Goal: Transaction & Acquisition: Book appointment/travel/reservation

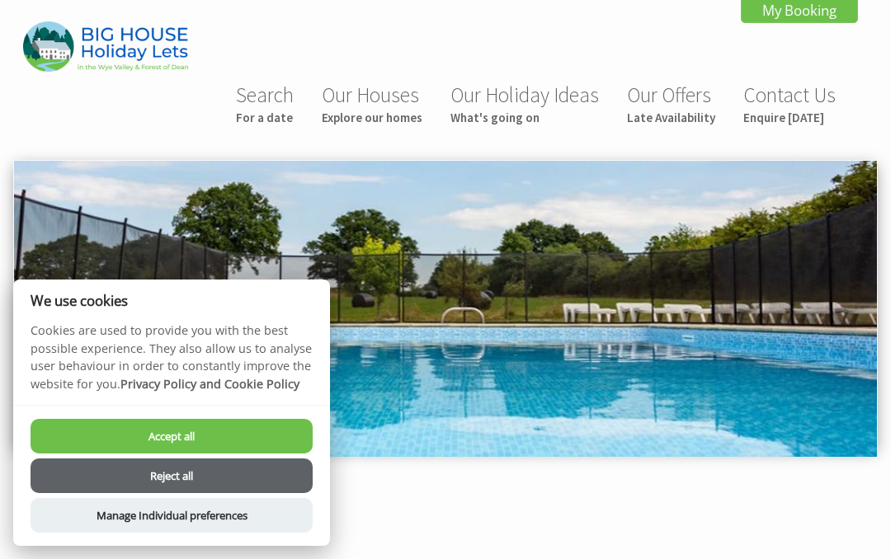
click at [252, 427] on button "Accept all" at bounding box center [172, 436] width 282 height 35
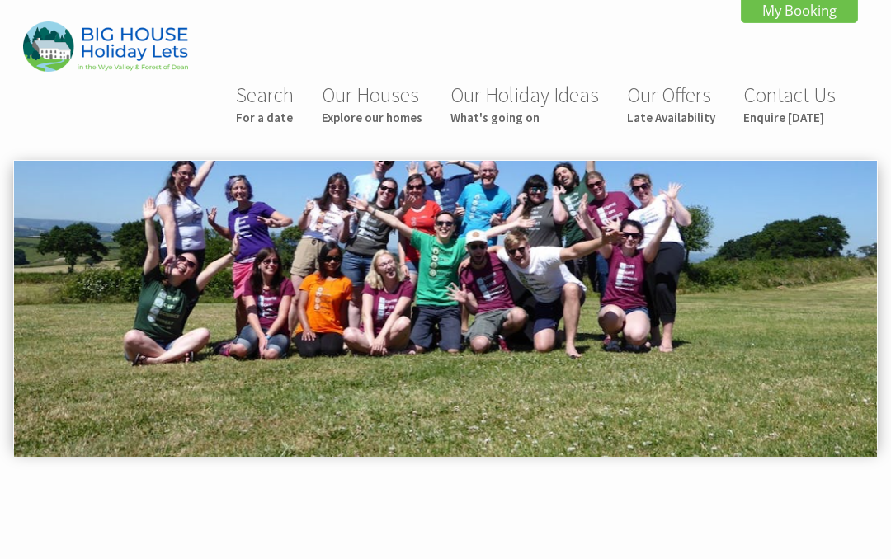
click at [270, 87] on link "Search For a date" at bounding box center [265, 104] width 58 height 44
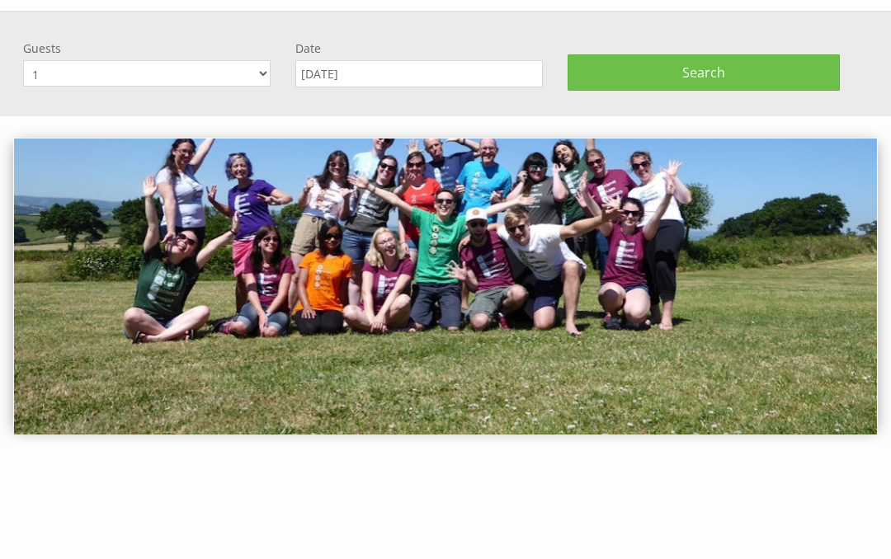
scroll to position [161, 0]
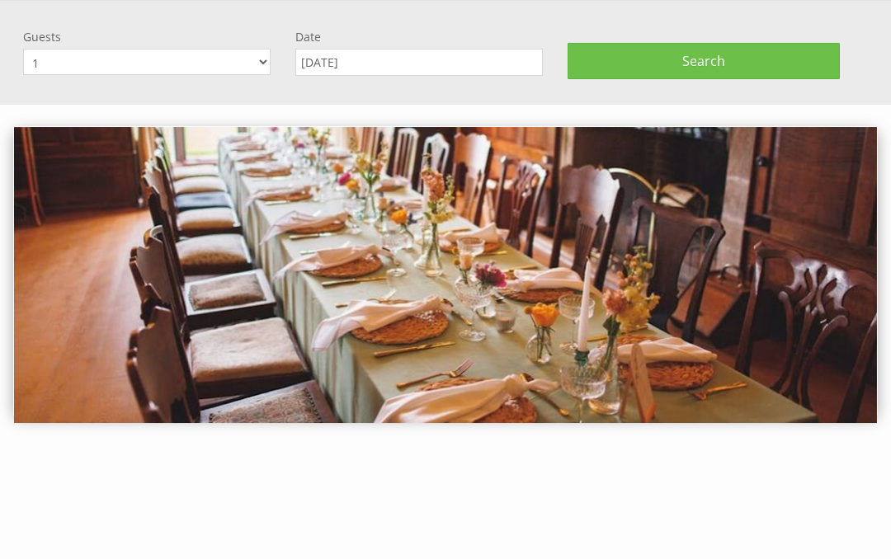
click at [461, 61] on input "[DATE]" at bounding box center [418, 62] width 247 height 27
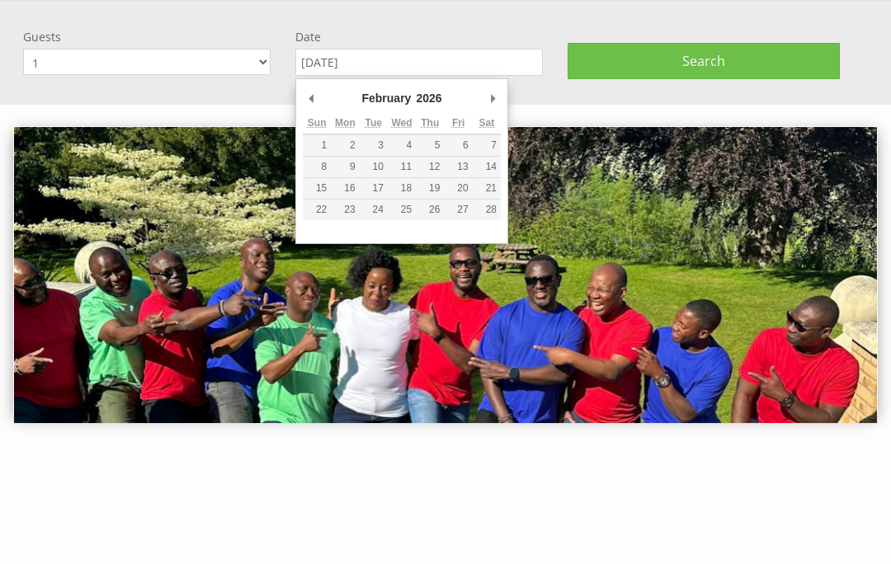
click at [507, 87] on div "February January February March April May June July August September October No…" at bounding box center [401, 161] width 213 height 166
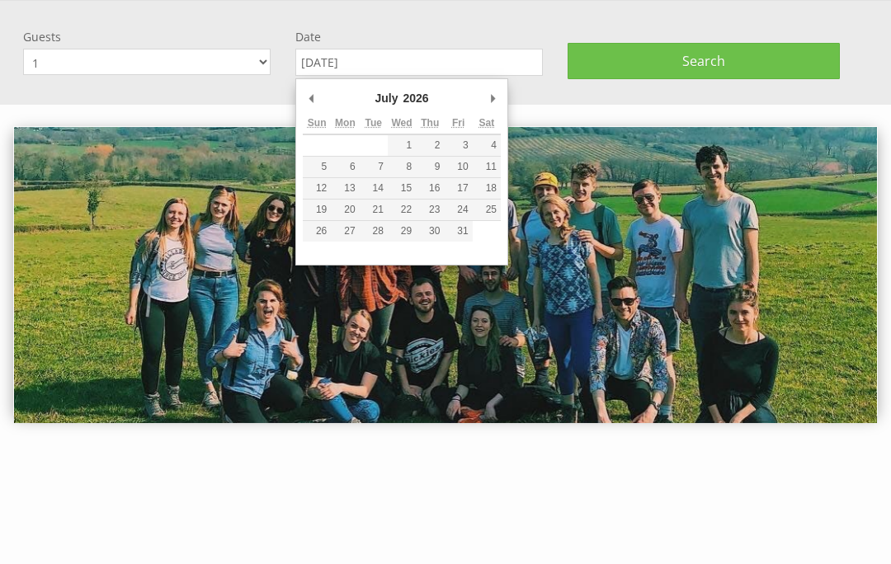
type input "24/07/2026"
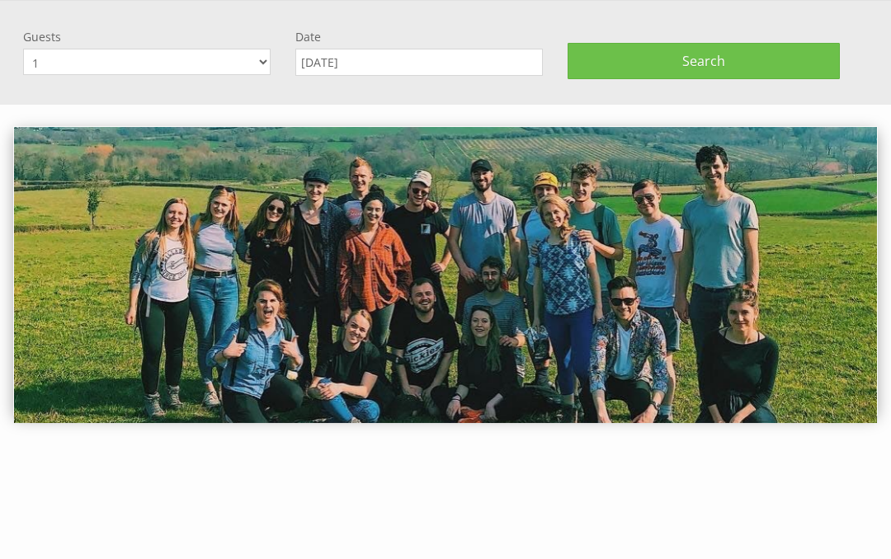
click at [261, 53] on select "1 2 3 4 5 6 7 8 9 10 11 12 13 14 15 16 17 18 19 20 21 22 23 24 25 26 27 28 29 3…" at bounding box center [146, 62] width 247 height 26
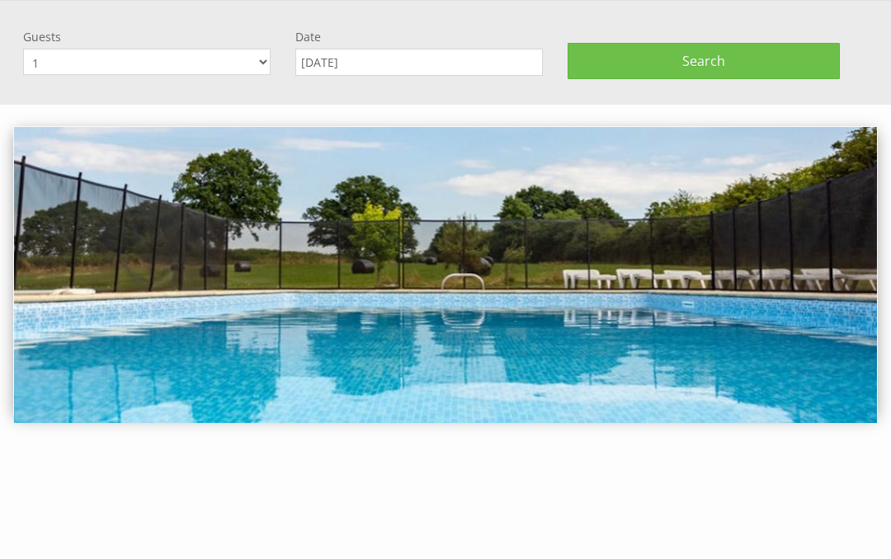
select select "17"
click at [734, 59] on button "Search" at bounding box center [704, 61] width 272 height 36
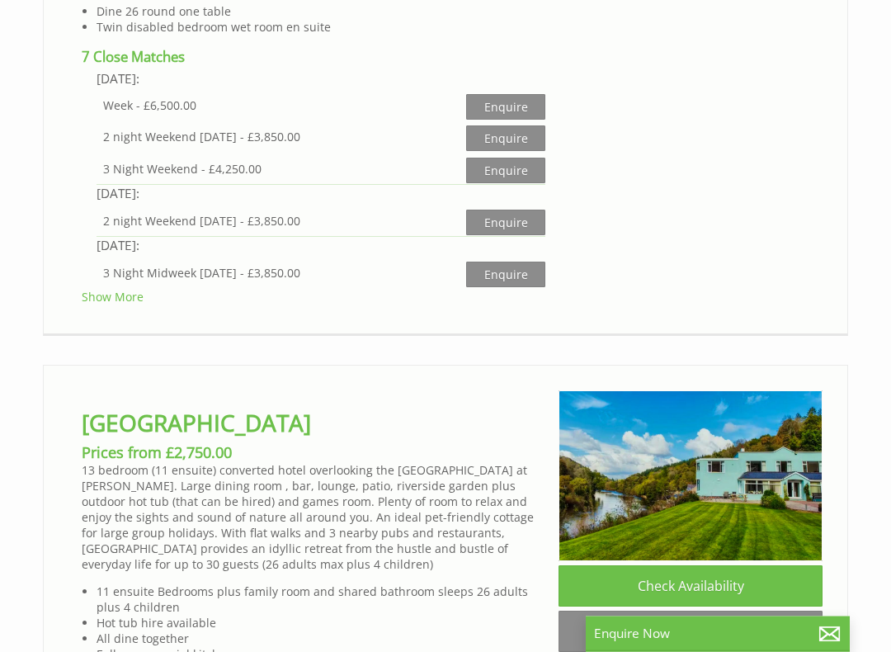
scroll to position [6687, 0]
click at [105, 304] on link "Show More" at bounding box center [113, 297] width 62 height 16
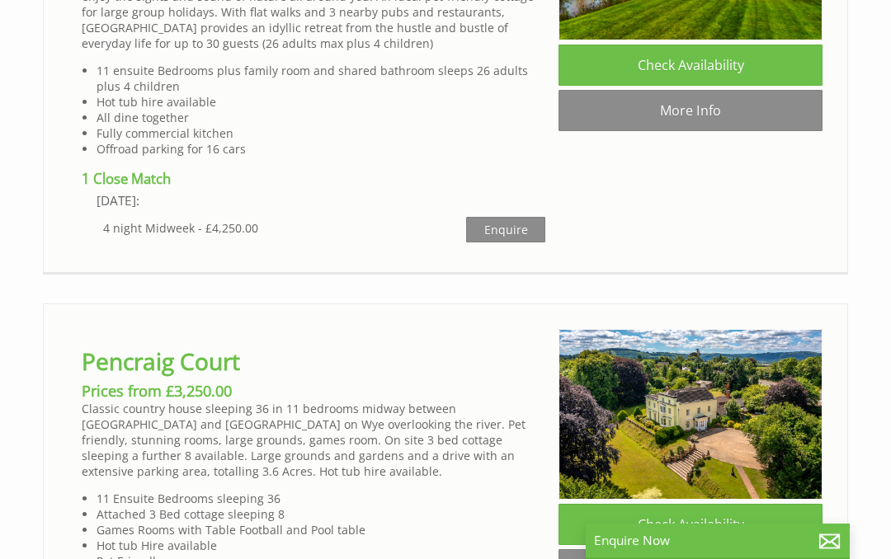
scroll to position [7290, 0]
